Goal: Book appointment/travel/reservation

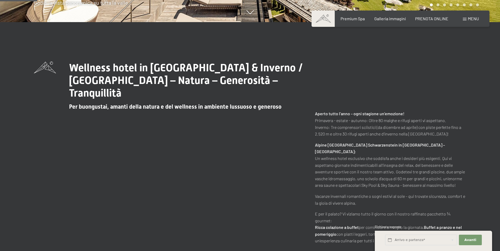
scroll to position [263, 0]
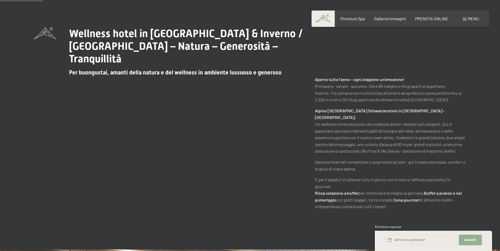
click at [467, 242] on span "Avanti" at bounding box center [470, 240] width 12 height 5
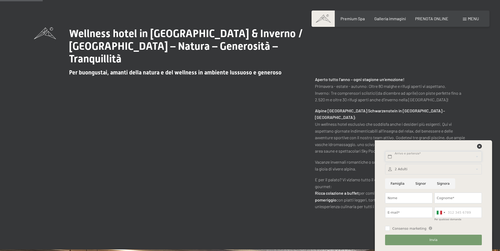
click at [401, 156] on input "text" at bounding box center [433, 156] width 96 height 11
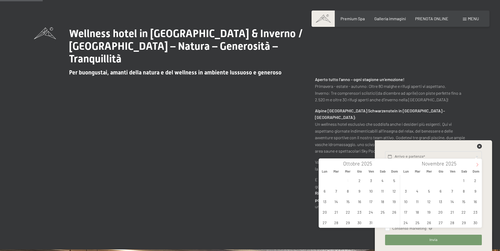
click at [476, 164] on icon at bounding box center [477, 165] width 4 height 4
type input "2026"
click at [476, 164] on icon at bounding box center [477, 165] width 4 height 4
type input "2026"
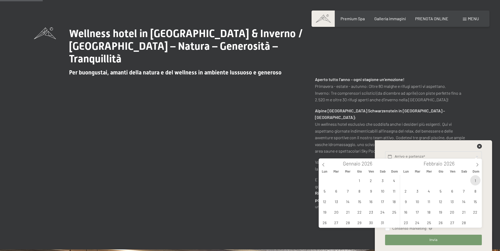
click at [475, 182] on span "1" at bounding box center [475, 180] width 10 height 10
click at [442, 194] on span "5" at bounding box center [440, 191] width 10 height 10
type input "Dom. 01/02/2026 - Gio. 05/02/2026"
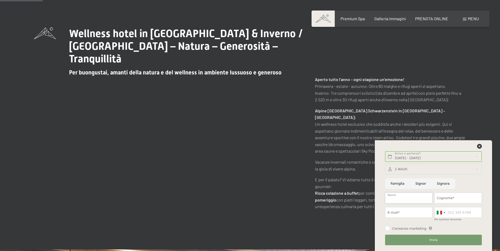
click at [417, 199] on input "Nome" at bounding box center [408, 198] width 47 height 11
type input "enza"
type input "filoso"
type input "e.effe78@gmail.com"
click at [461, 214] on input "Per qualsiasi domanda" at bounding box center [457, 212] width 47 height 11
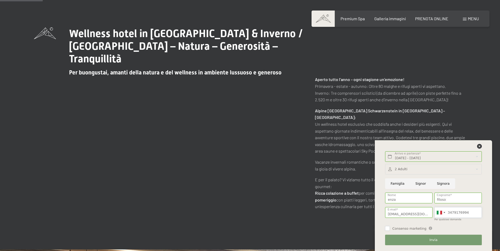
type input "3479176994"
drag, startPoint x: 386, startPoint y: 228, endPoint x: 417, endPoint y: 237, distance: 31.7
click at [387, 229] on input "Consenso marketing" at bounding box center [387, 228] width 5 height 5
checkbox input "true"
click at [417, 237] on button "Invia" at bounding box center [433, 240] width 96 height 11
